Goal: Task Accomplishment & Management: Use online tool/utility

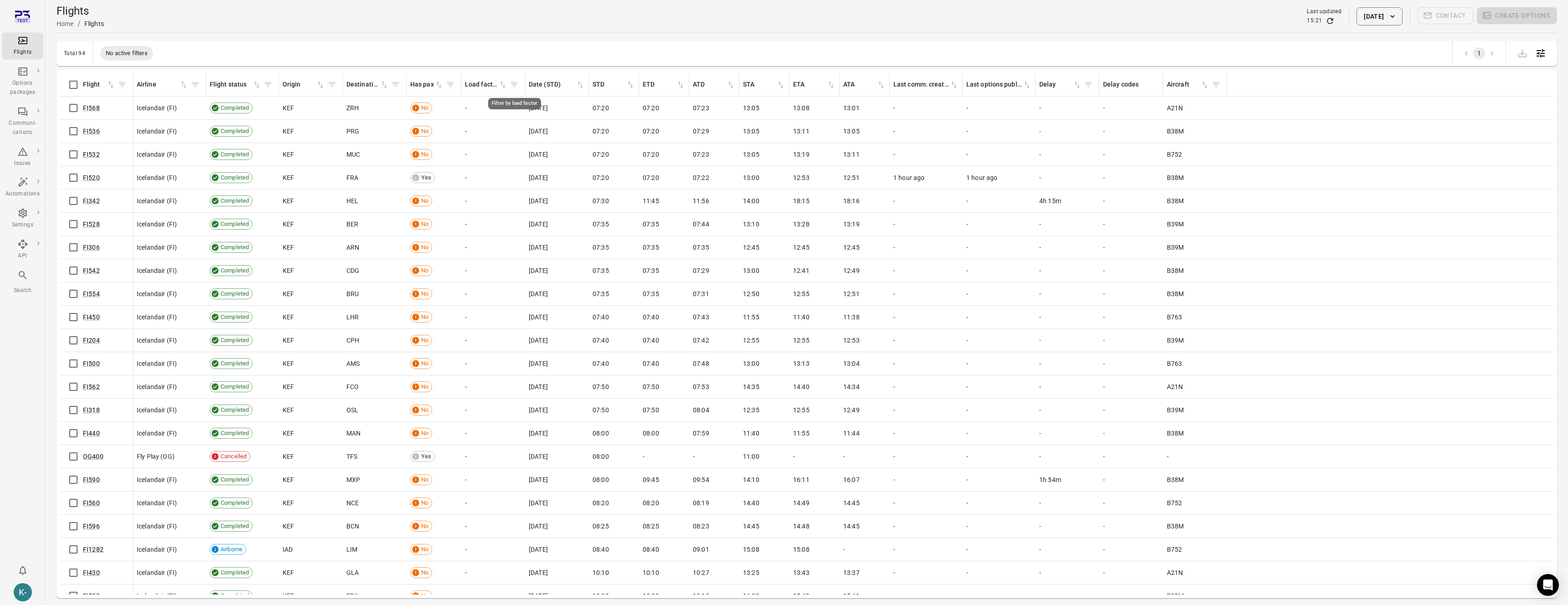
click at [514, 84] on icon "Filter by load factor" at bounding box center [514, 85] width 9 height 9
click at [84, 136] on div "FI536" at bounding box center [97, 131] width 65 height 19
click at [91, 181] on link "FI520" at bounding box center [91, 177] width 17 height 7
click at [91, 178] on link "FI520" at bounding box center [91, 177] width 17 height 7
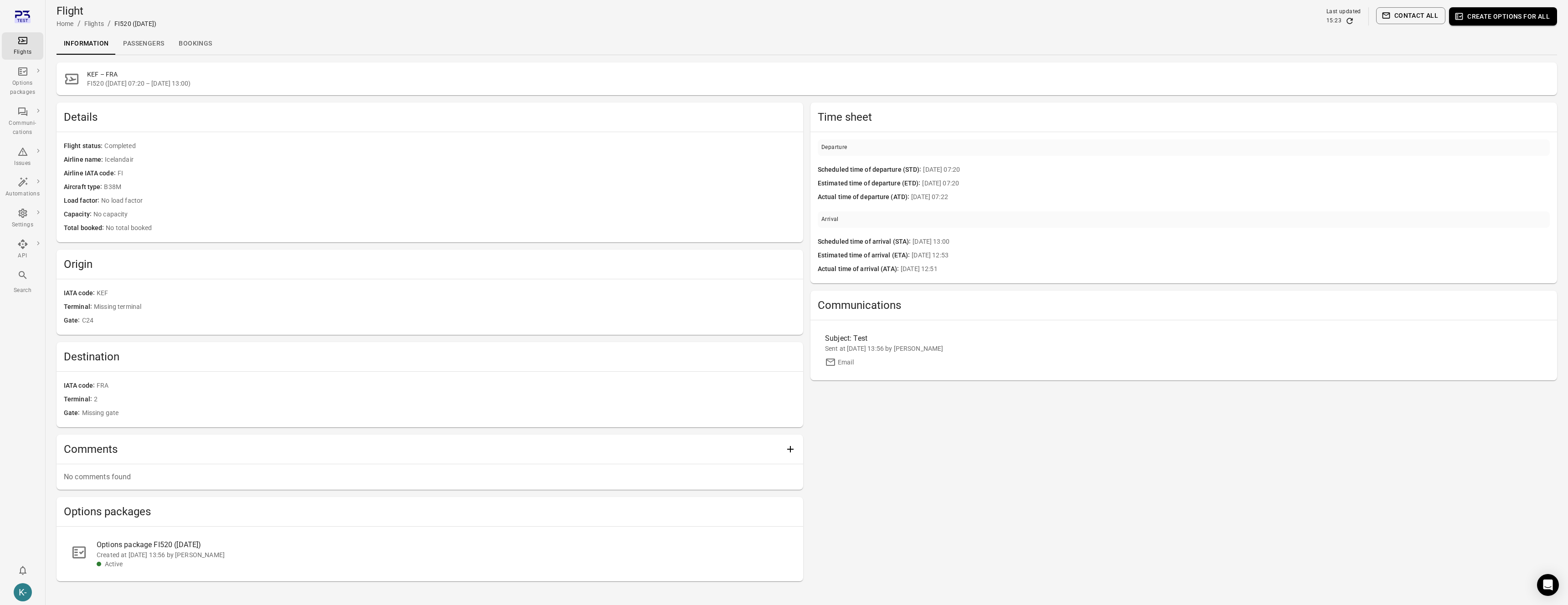
click at [134, 45] on link "Passengers" at bounding box center [143, 43] width 55 height 22
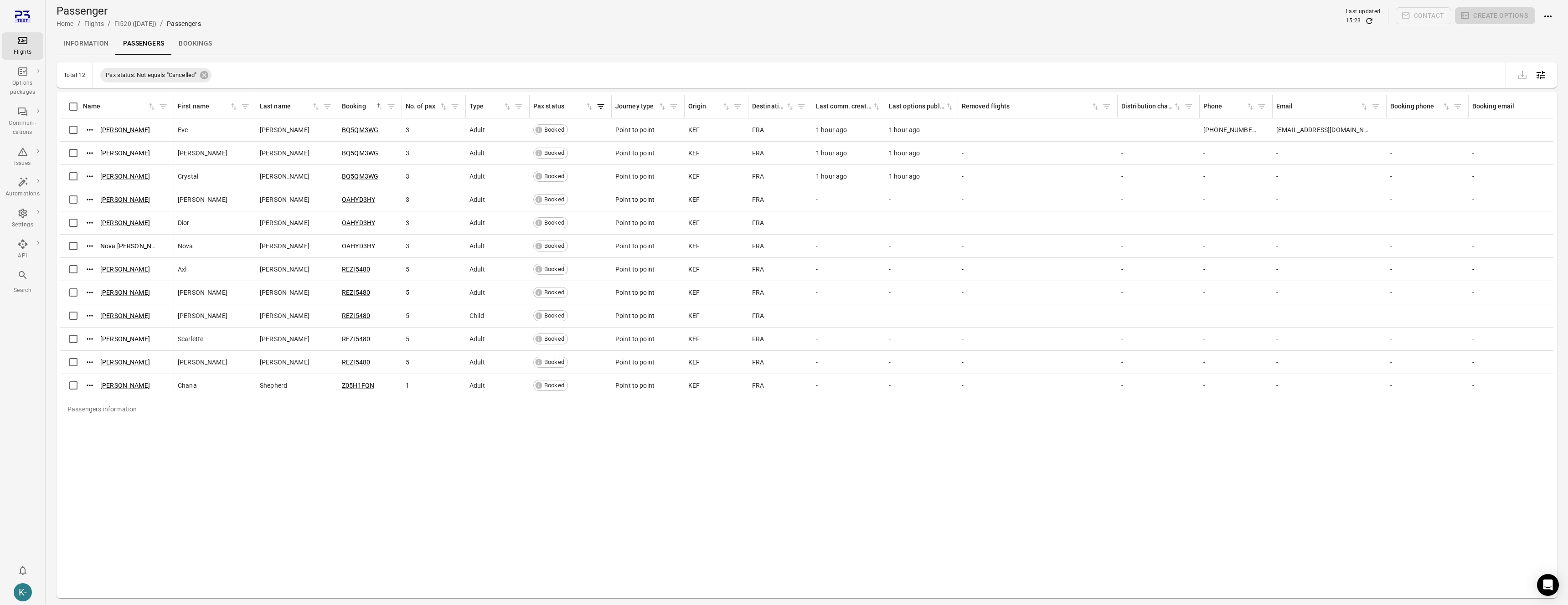
click at [83, 75] on div "Total 12" at bounding box center [75, 75] width 21 height 7
click at [78, 45] on link "Information" at bounding box center [86, 43] width 59 height 22
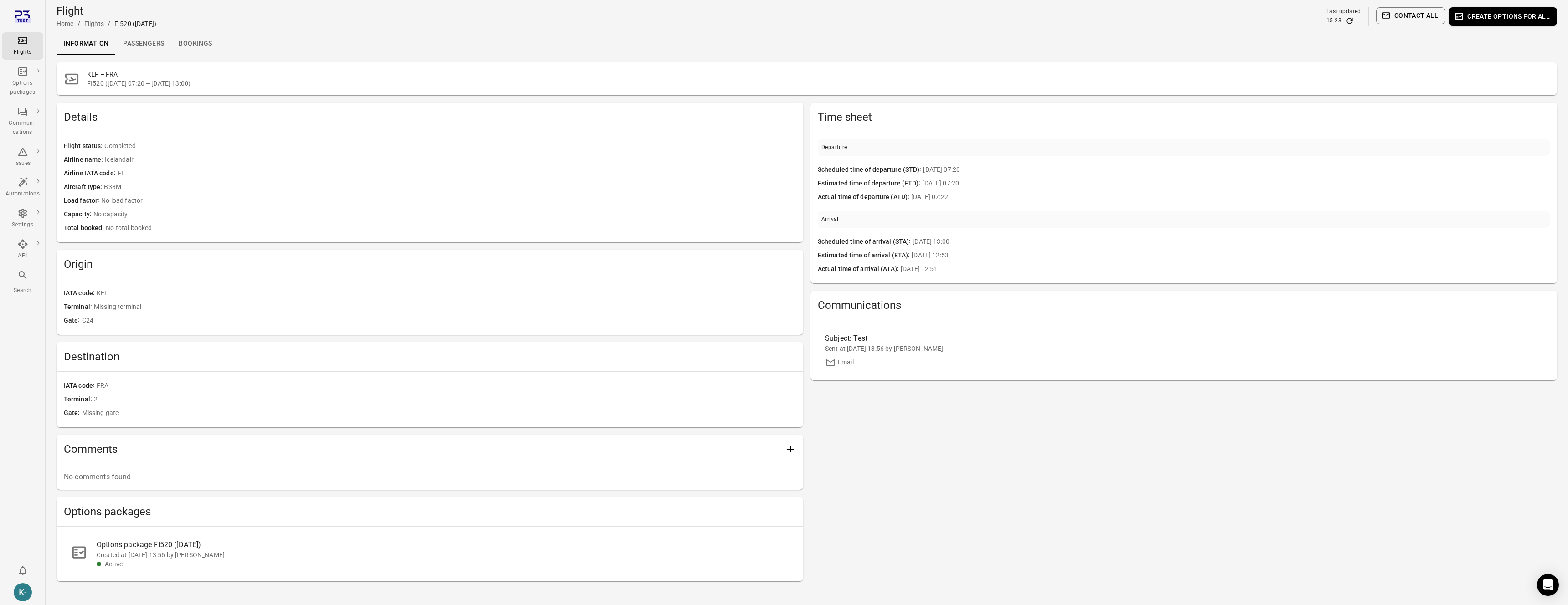
click at [115, 199] on span "No load factor" at bounding box center [448, 201] width 694 height 10
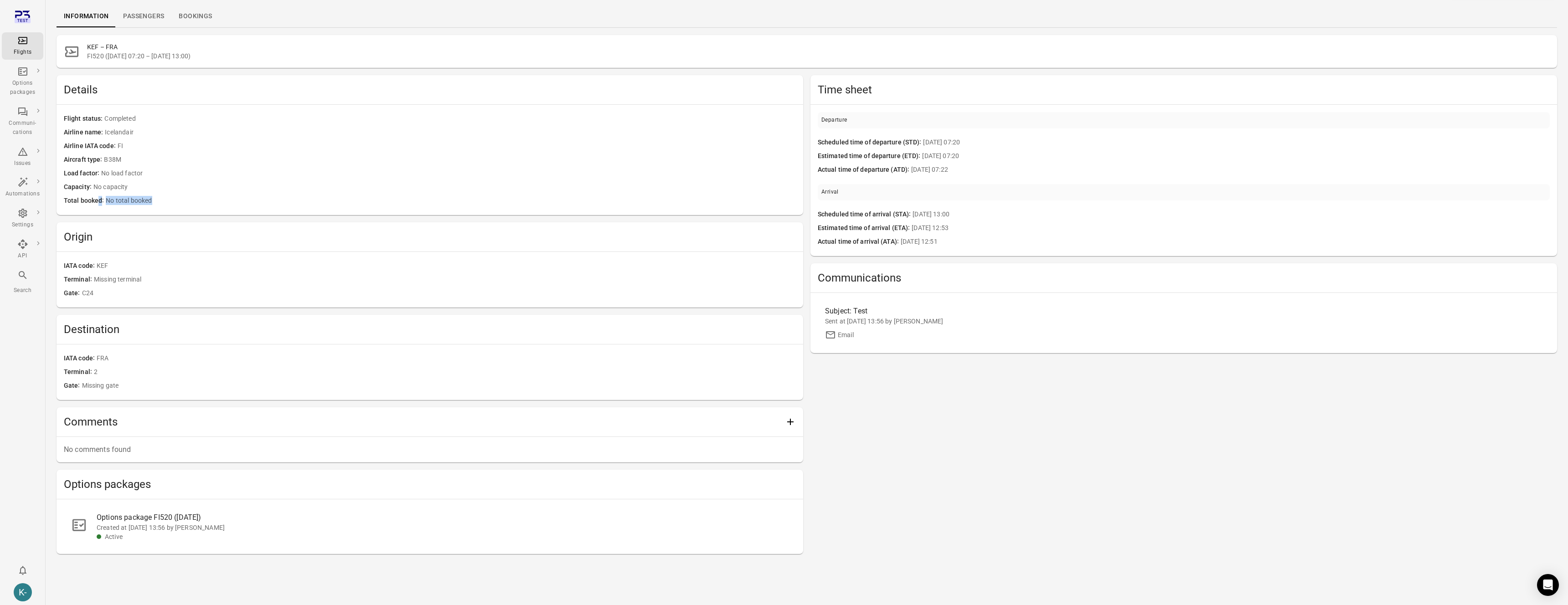
drag, startPoint x: 99, startPoint y: 201, endPoint x: 175, endPoint y: 202, distance: 76.0
click at [175, 202] on div "Total booked No total booked" at bounding box center [430, 201] width 732 height 10
click at [175, 202] on span "No total booked" at bounding box center [451, 201] width 690 height 10
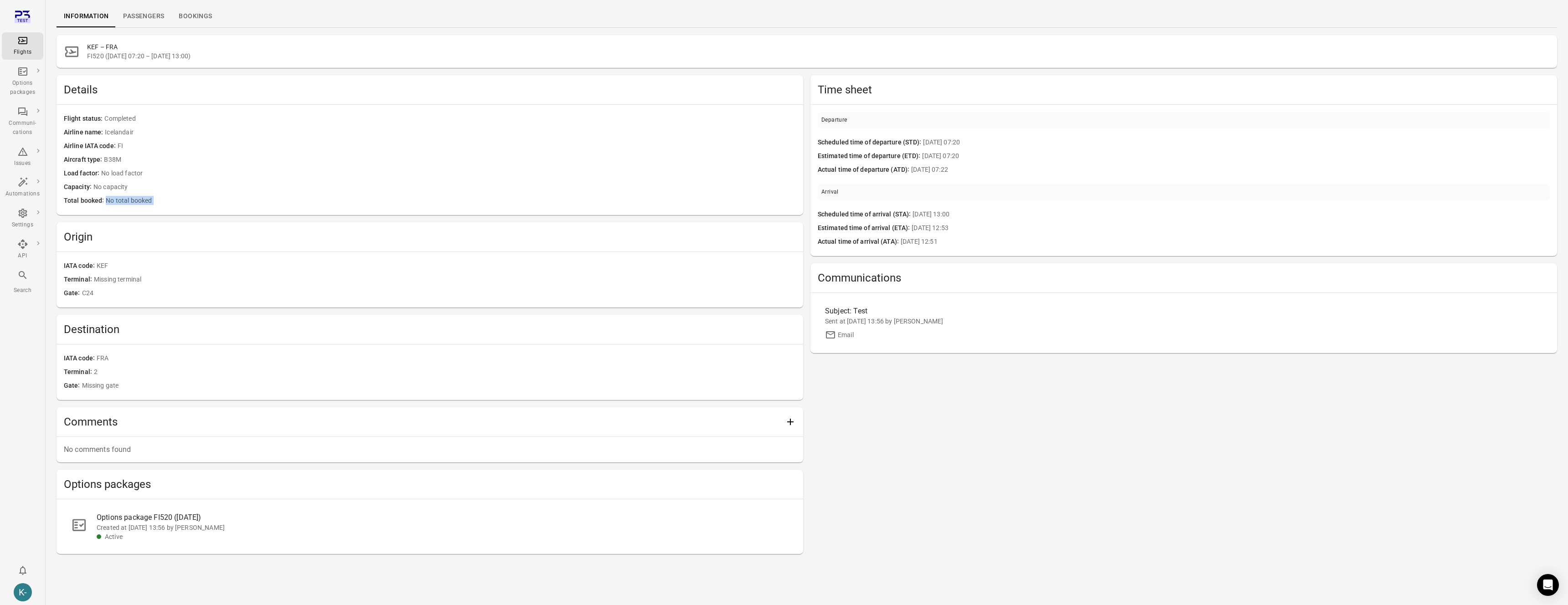
click at [175, 202] on span "No total booked" at bounding box center [451, 201] width 690 height 10
click at [147, 200] on span "No total booked" at bounding box center [451, 201] width 690 height 10
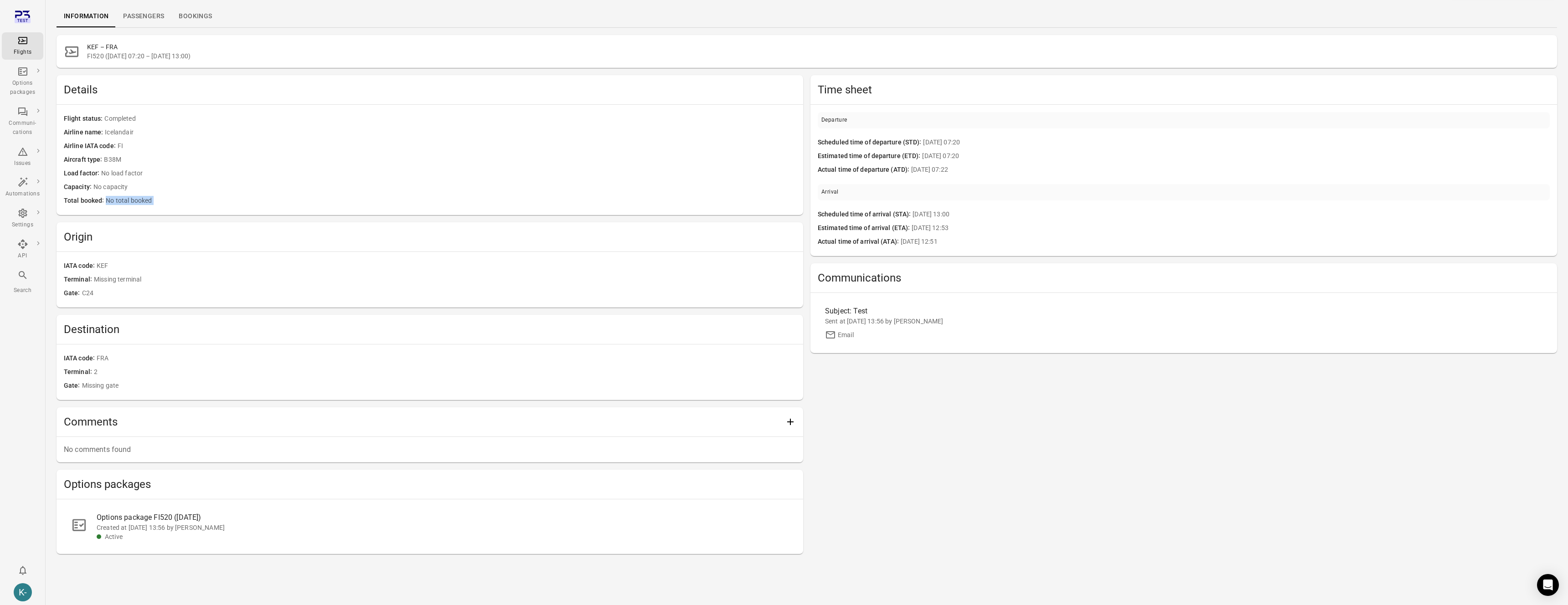
click at [147, 200] on span "No total booked" at bounding box center [451, 201] width 690 height 10
click at [82, 191] on span "Capacity" at bounding box center [79, 187] width 29 height 10
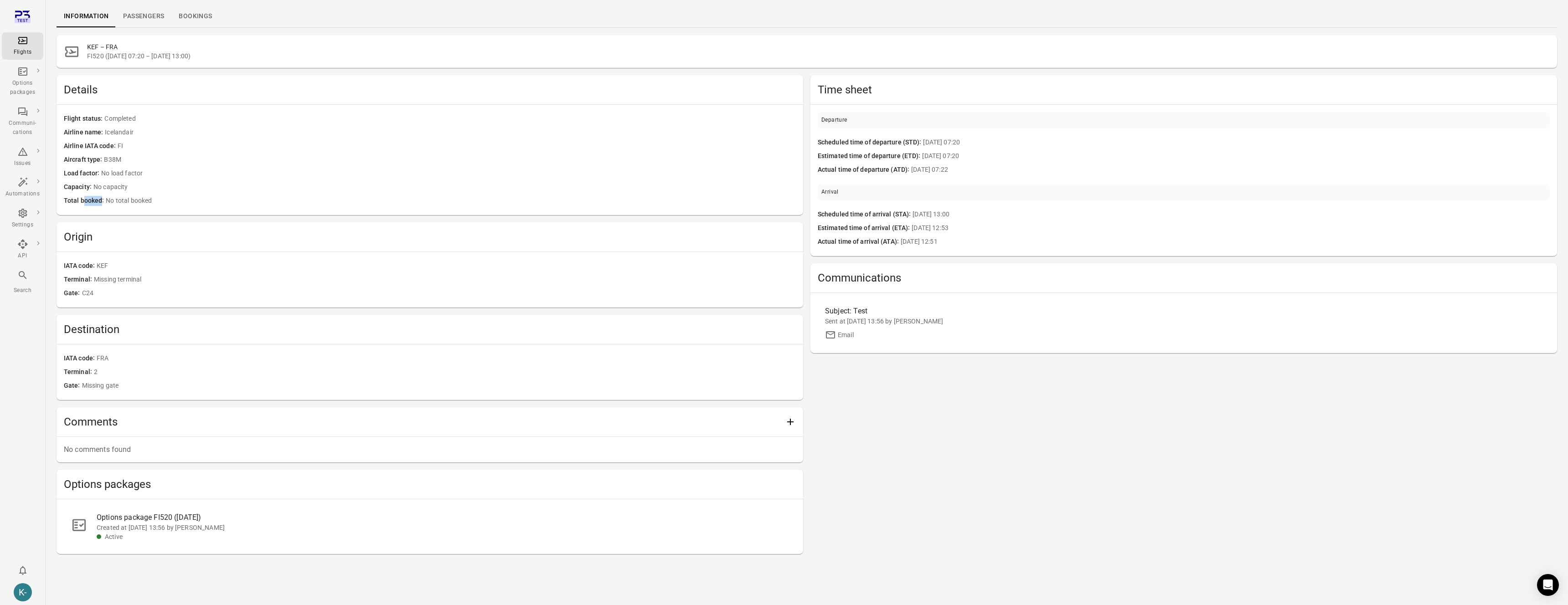
click at [83, 205] on div "Total booked No total booked" at bounding box center [430, 201] width 732 height 13
click at [83, 205] on span "Total booked" at bounding box center [85, 201] width 42 height 10
click at [121, 201] on span "No total booked" at bounding box center [451, 201] width 690 height 10
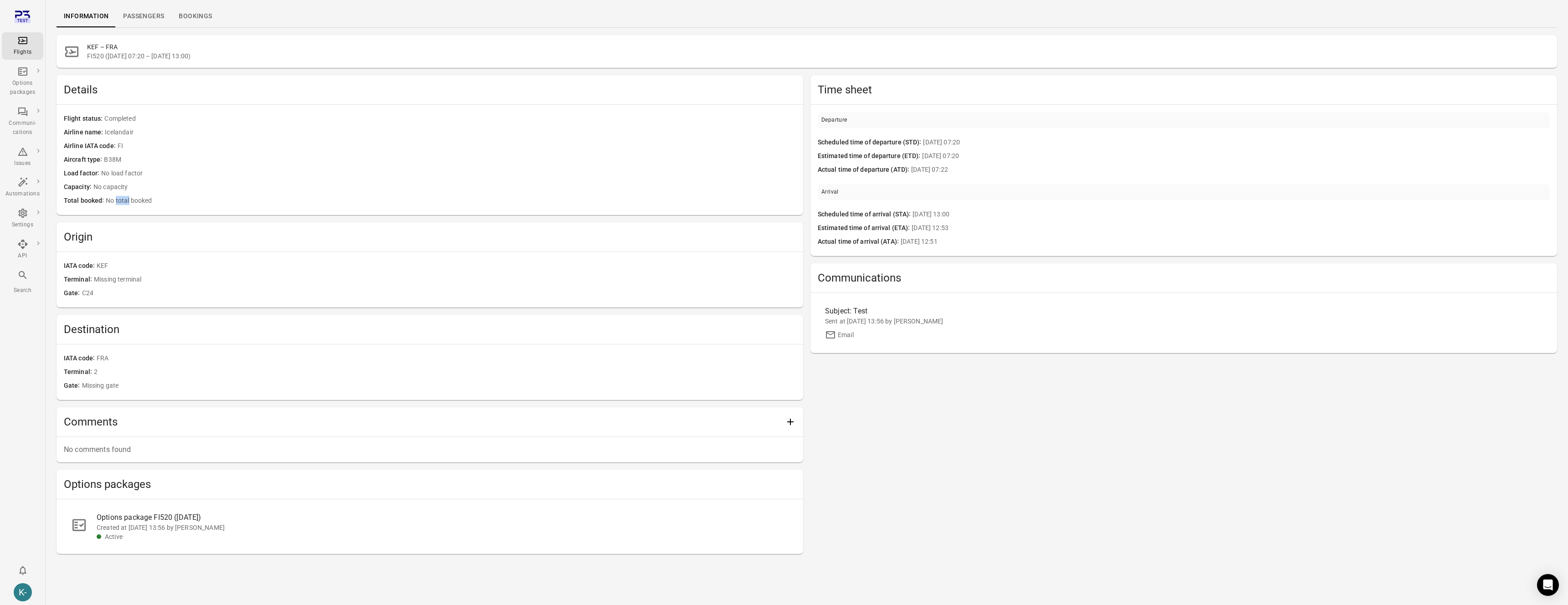
click at [121, 201] on span "No total booked" at bounding box center [451, 201] width 690 height 10
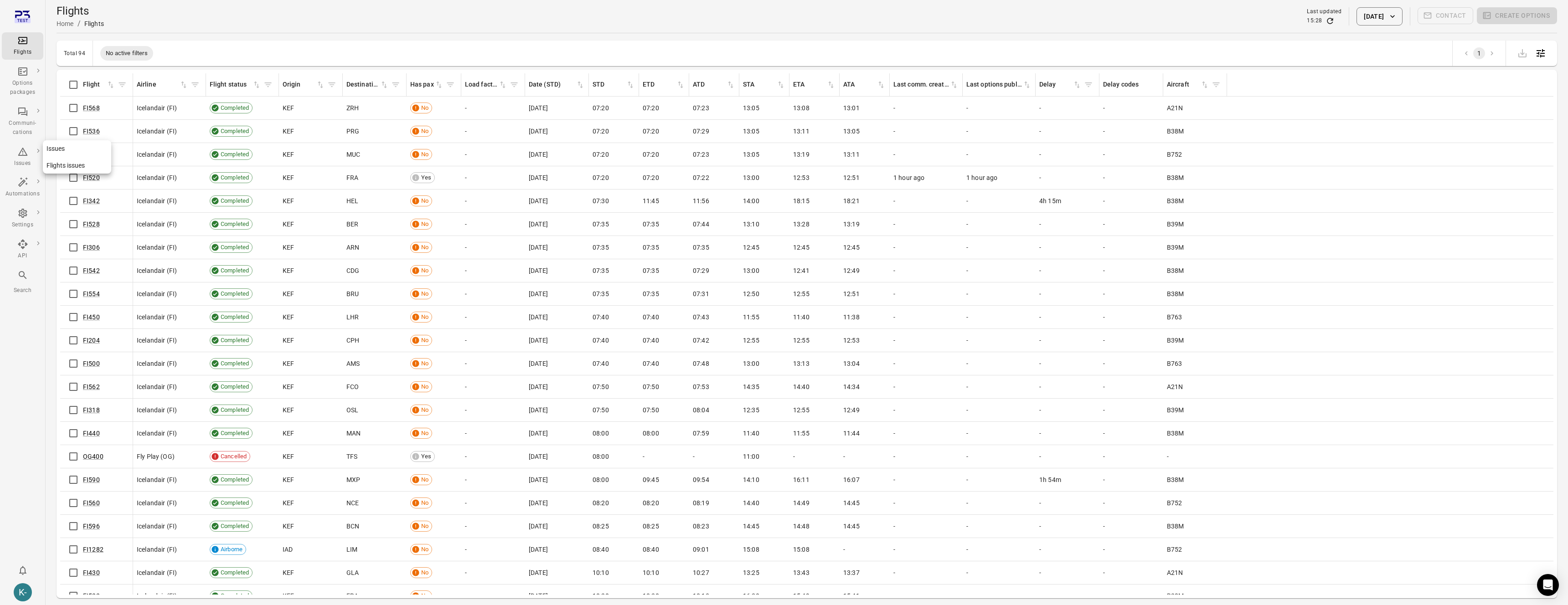
click at [68, 152] on link "Issues" at bounding box center [77, 148] width 68 height 17
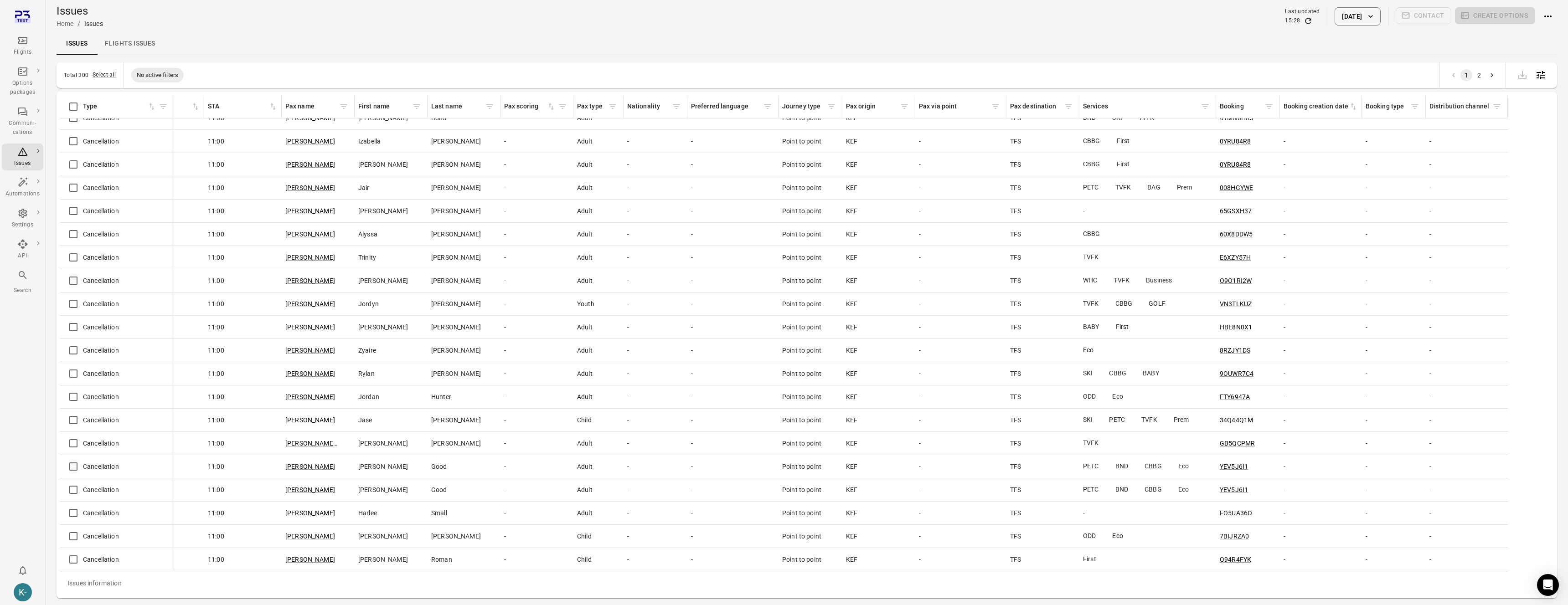
scroll to position [4115, 316]
click at [1354, 21] on button "[DATE]" at bounding box center [1357, 16] width 45 height 18
click at [1408, 71] on button "Next month" at bounding box center [1407, 64] width 18 height 18
click at [1421, 95] on icon "Choose date, selected date is Sep 29, 2025" at bounding box center [1423, 92] width 8 height 9
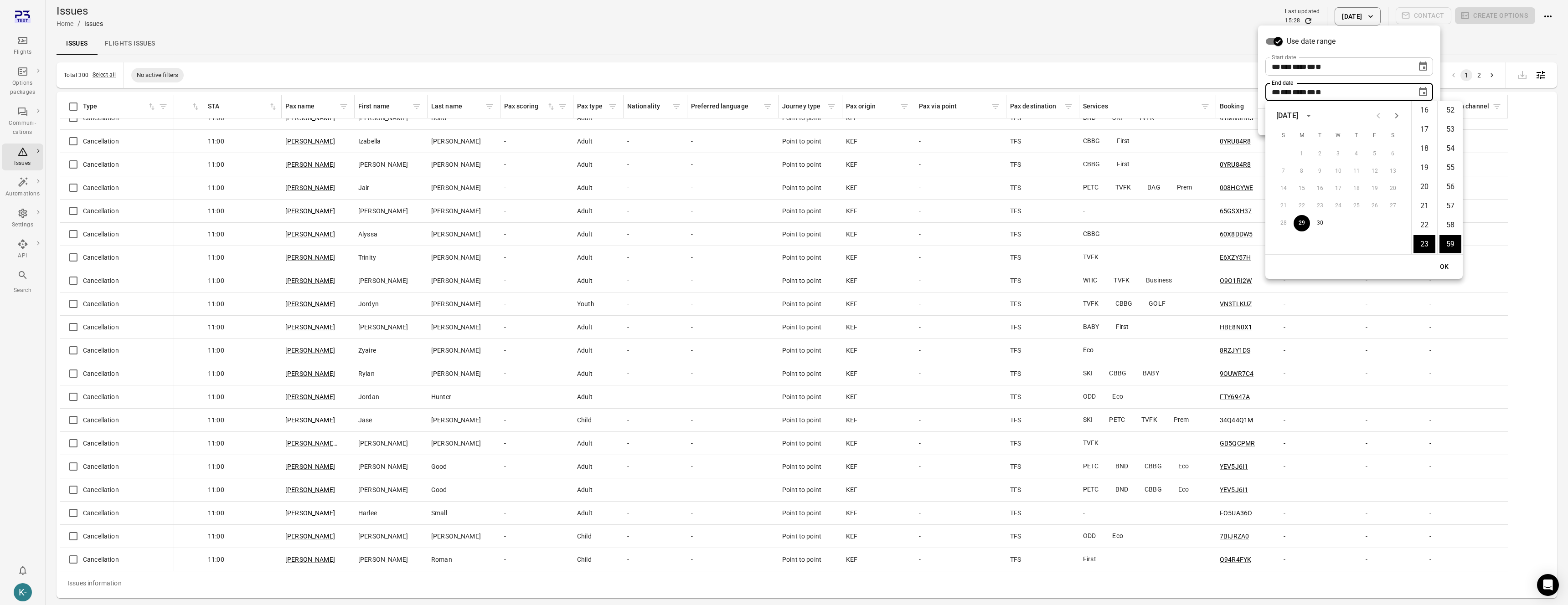
click at [1400, 116] on icon "Next month" at bounding box center [1396, 115] width 11 height 11
click at [1375, 221] on button "31" at bounding box center [1375, 223] width 17 height 17
type input "**********"
click at [1447, 269] on button "OK" at bounding box center [1445, 266] width 29 height 17
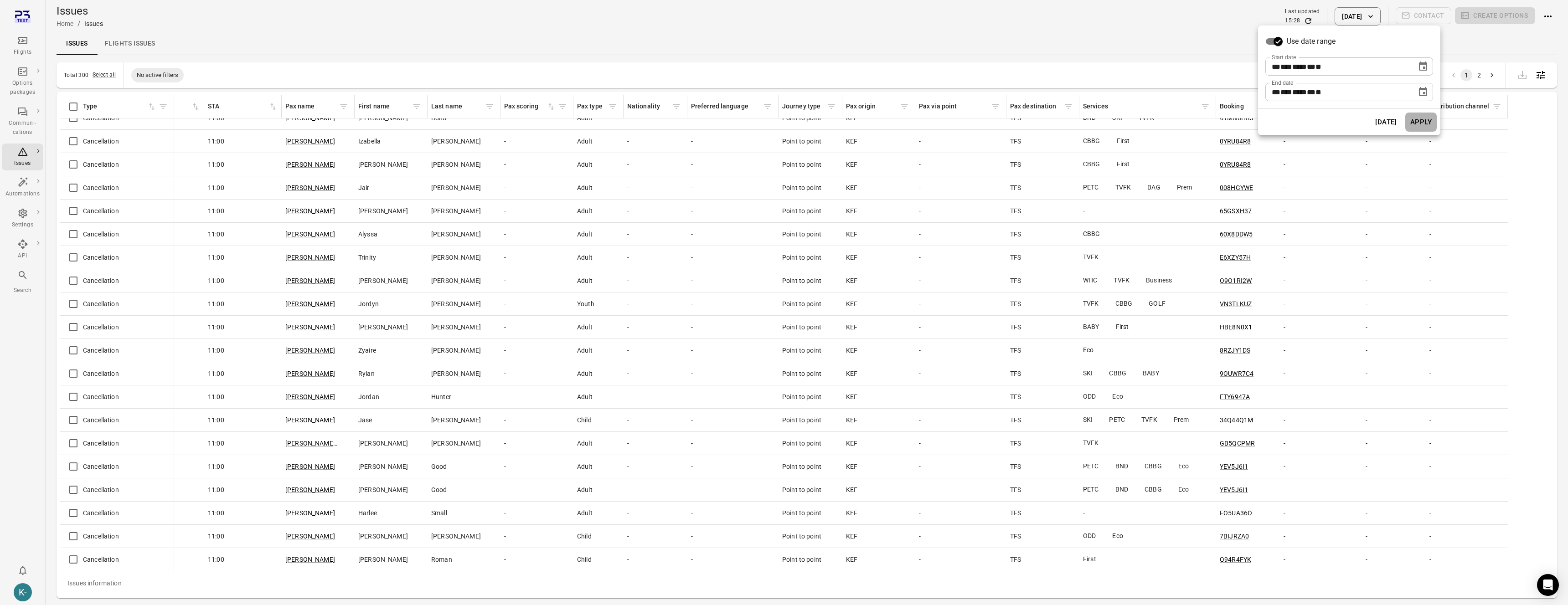
click at [1421, 123] on button "Apply" at bounding box center [1421, 122] width 31 height 19
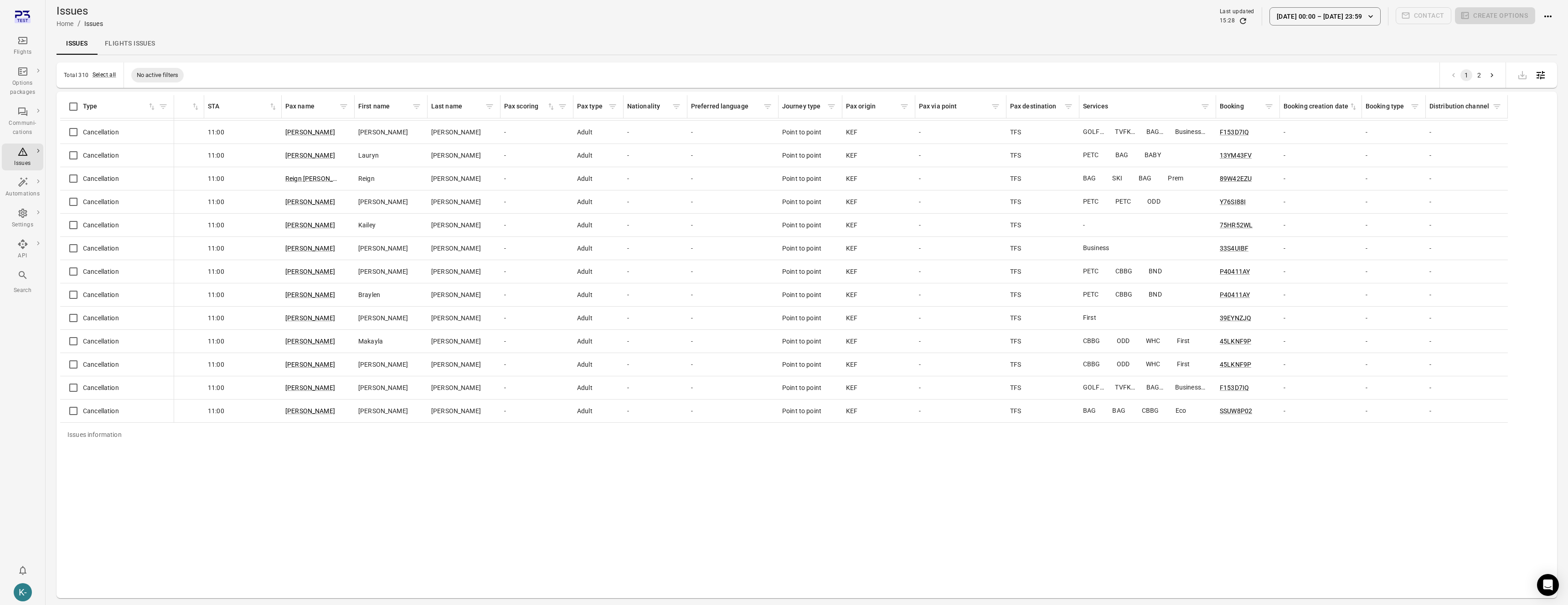
scroll to position [0, 316]
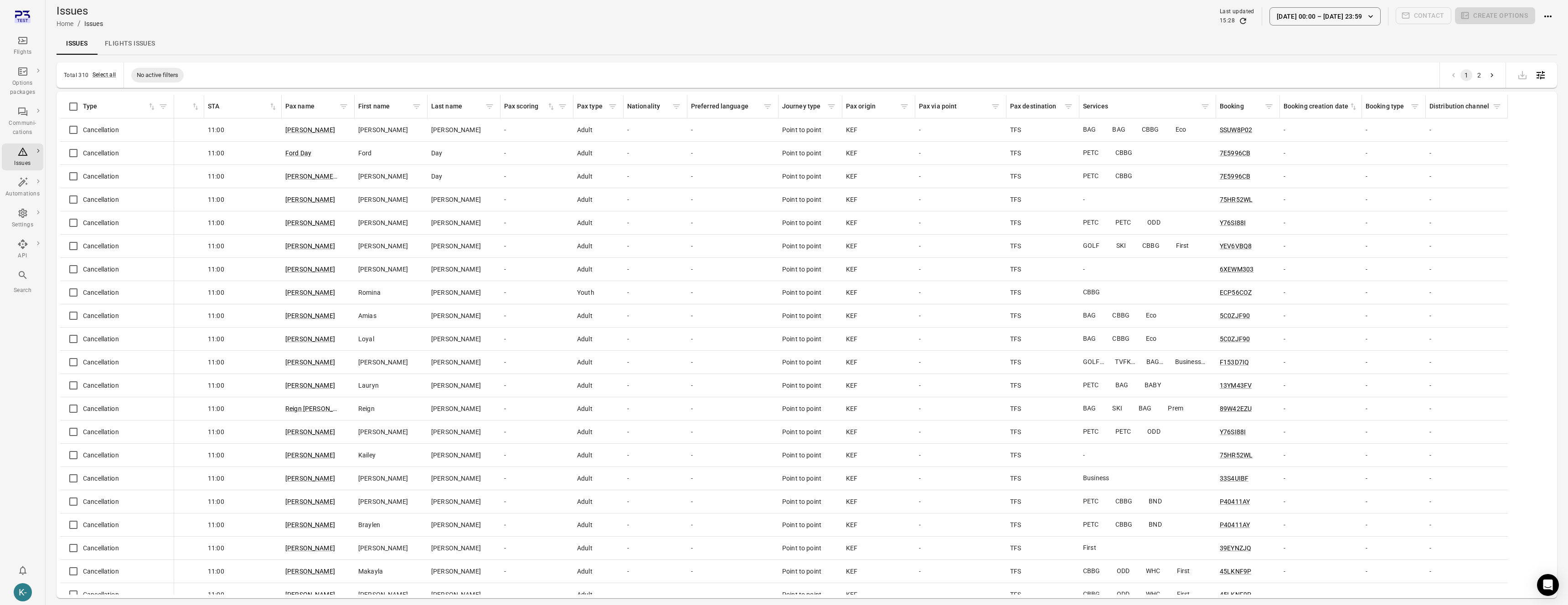
click at [1358, 107] on div "Issues information" at bounding box center [1361, 107] width 7 height 23
click at [1355, 106] on icon "Sort by booking creation date in ascending order" at bounding box center [1353, 107] width 9 height 9
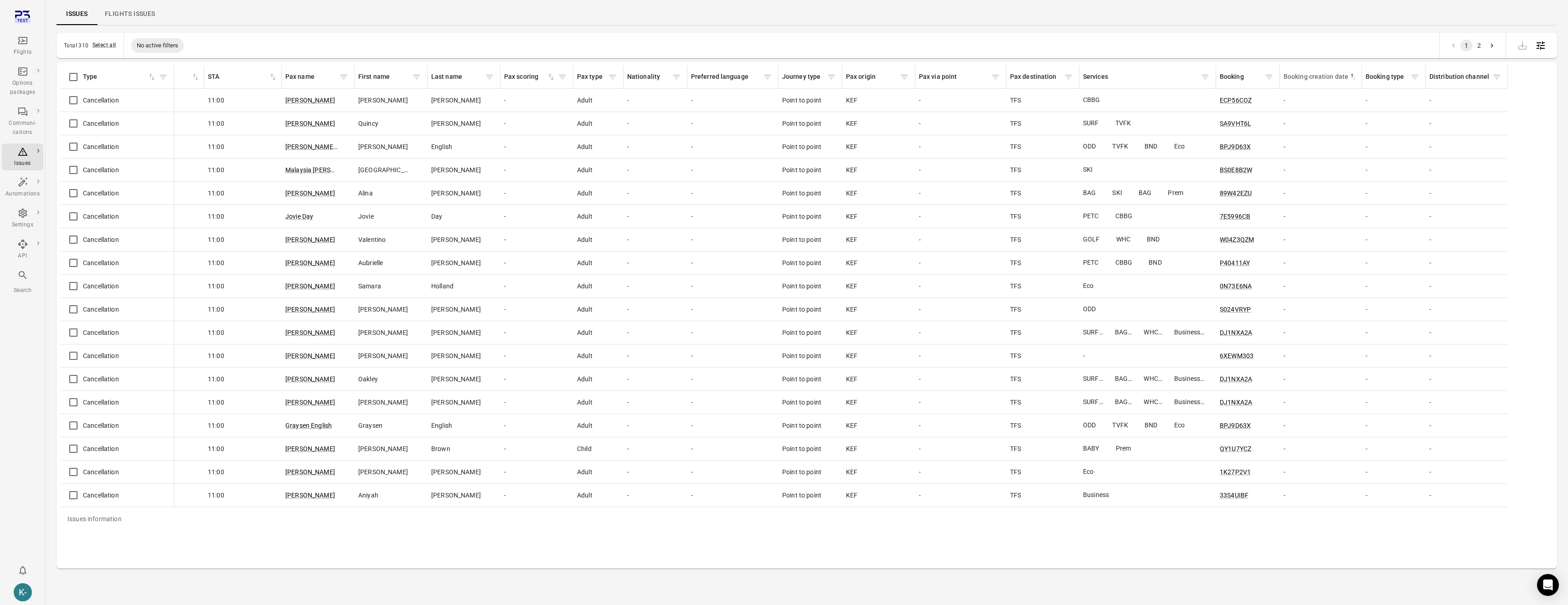
scroll to position [604, 316]
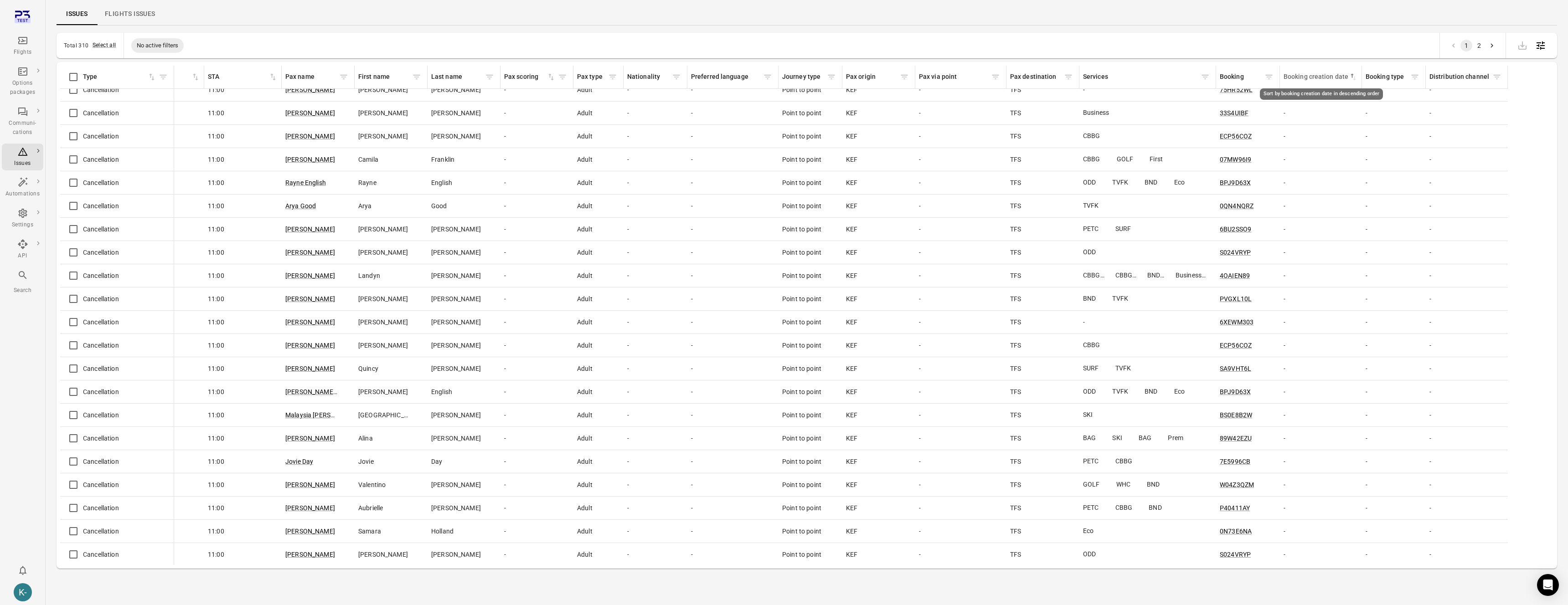
click at [1327, 75] on div "Booking creation date" at bounding box center [1316, 77] width 65 height 10
